Goal: Obtain resource: Obtain resource

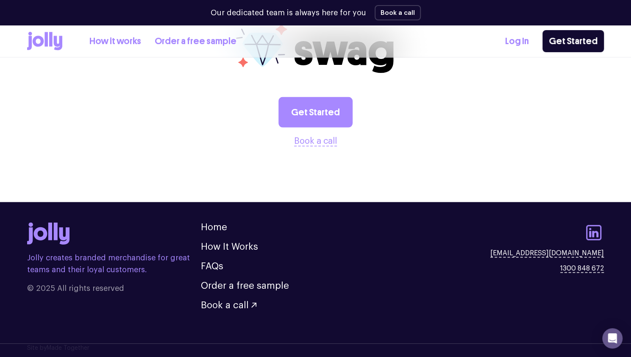
scroll to position [977, 0]
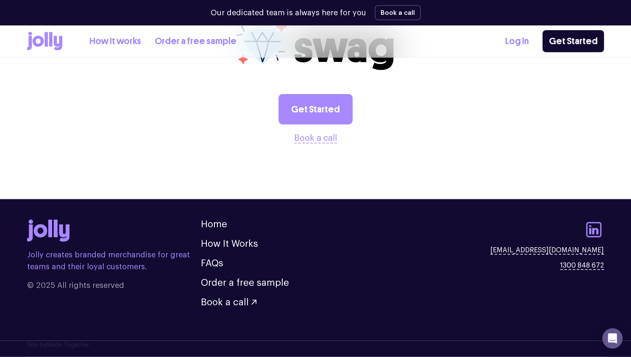
click at [42, 225] on icon at bounding box center [41, 230] width 14 height 13
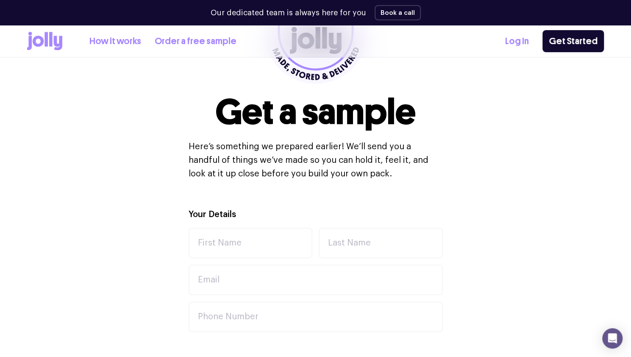
scroll to position [0, 0]
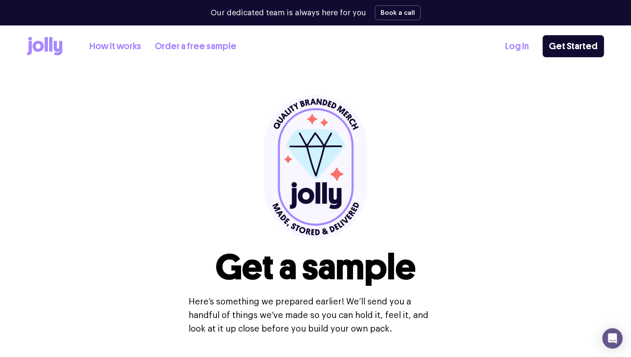
click at [44, 50] on icon at bounding box center [44, 46] width 35 height 19
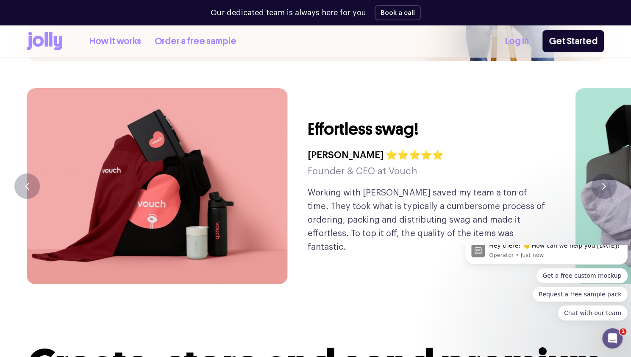
scroll to position [1982, 0]
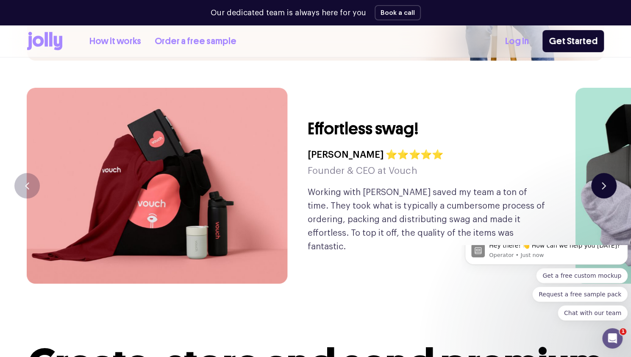
click at [602, 182] on icon "button" at bounding box center [604, 185] width 4 height 7
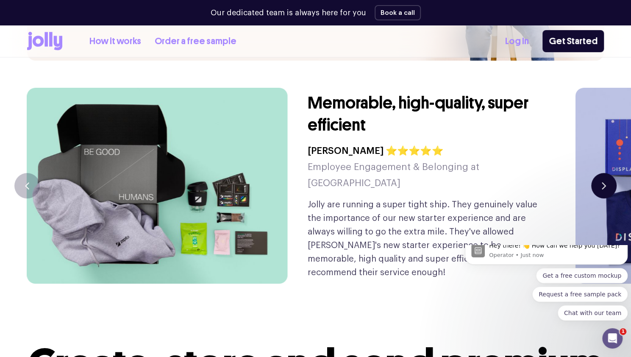
click at [602, 182] on icon "button" at bounding box center [604, 185] width 4 height 7
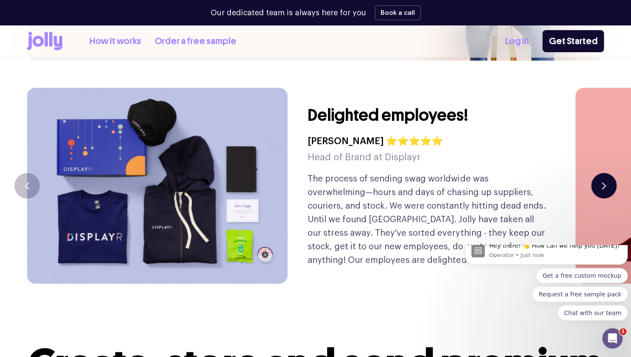
click at [602, 182] on icon "button" at bounding box center [604, 185] width 4 height 7
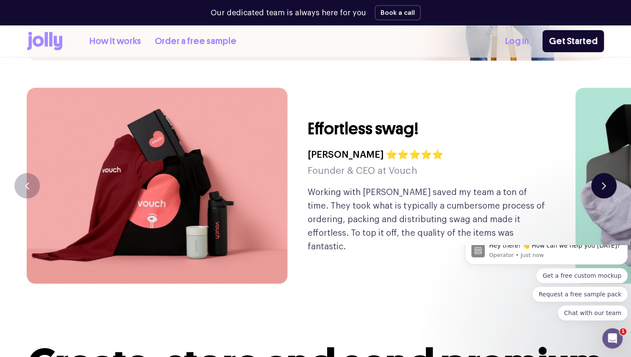
click at [602, 182] on icon "button" at bounding box center [604, 185] width 4 height 7
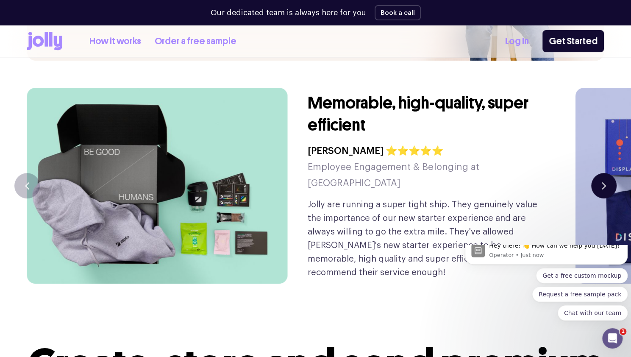
click at [602, 182] on icon "button" at bounding box center [604, 185] width 4 height 7
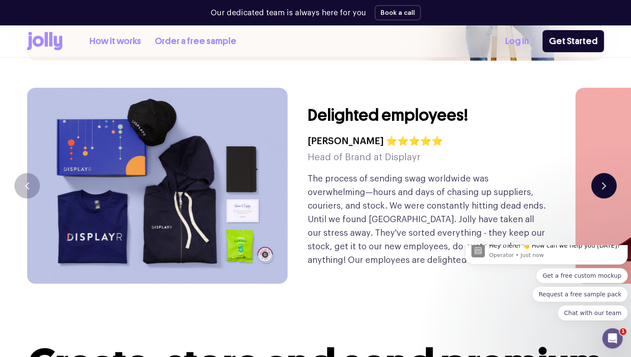
click at [602, 182] on icon "button" at bounding box center [604, 185] width 4 height 7
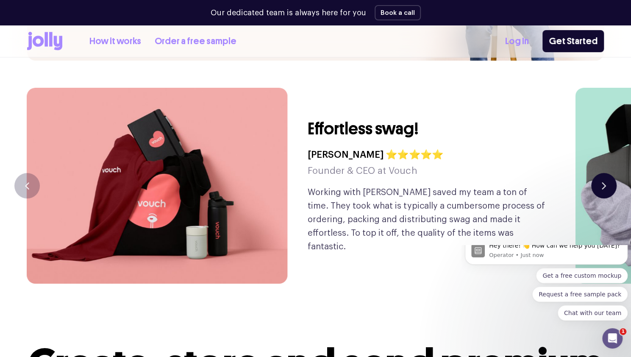
click at [602, 182] on icon "button" at bounding box center [604, 185] width 4 height 7
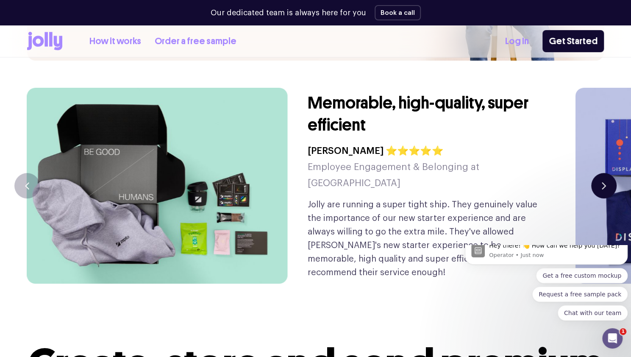
click at [602, 182] on icon "button" at bounding box center [604, 185] width 4 height 7
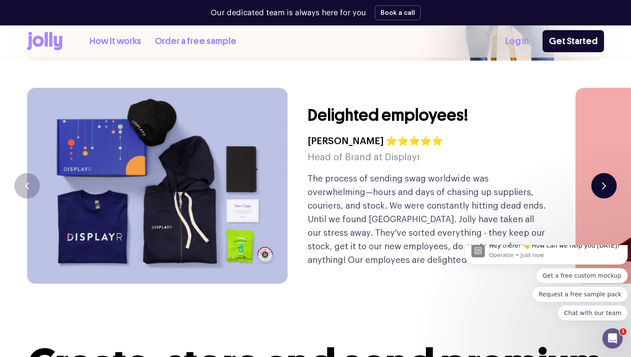
click at [602, 182] on icon "button" at bounding box center [604, 185] width 4 height 7
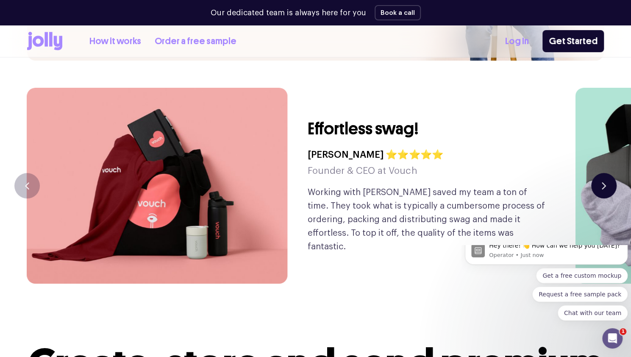
click at [602, 182] on icon "button" at bounding box center [604, 185] width 4 height 7
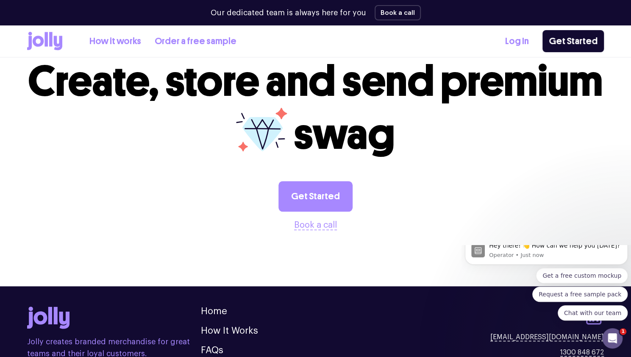
scroll to position [2313, 0]
